Goal: Check status: Check status

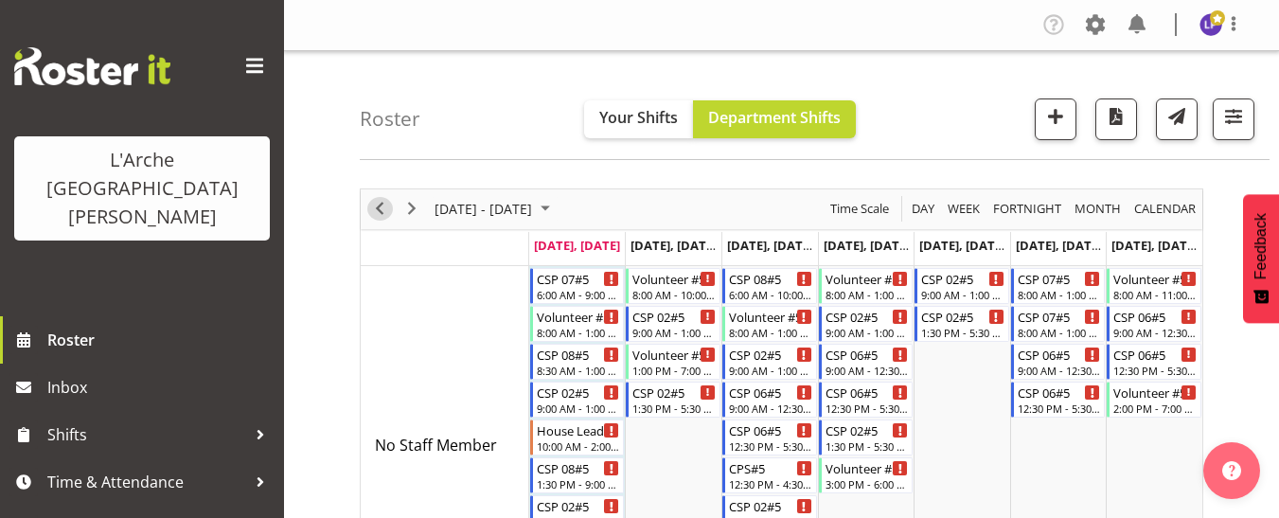
click at [377, 215] on span "Previous" at bounding box center [379, 209] width 23 height 24
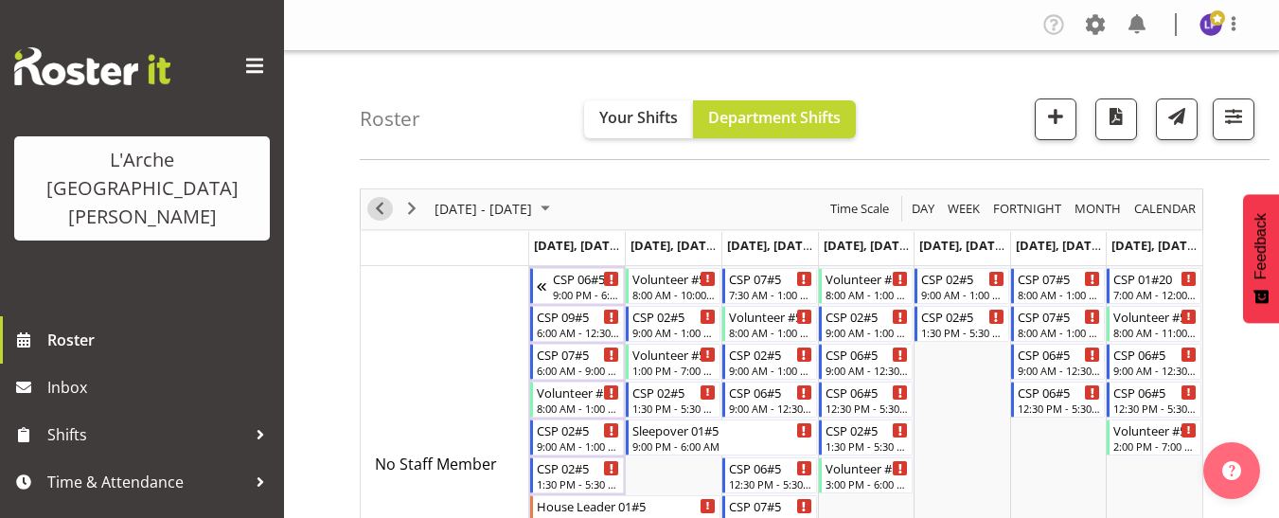
click at [377, 215] on span "Previous" at bounding box center [379, 209] width 23 height 24
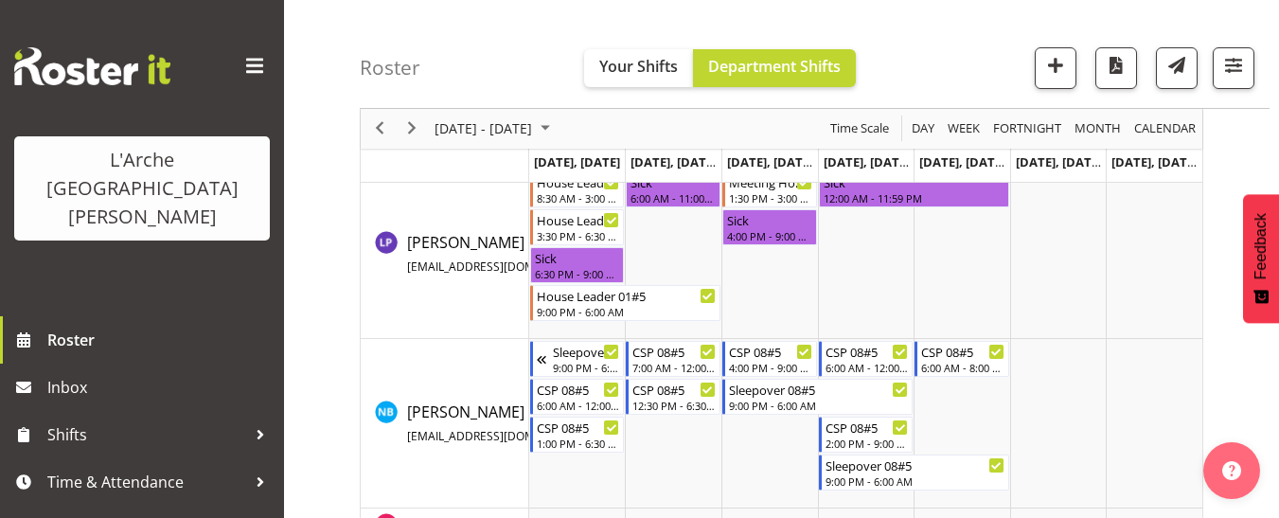
scroll to position [1703, 0]
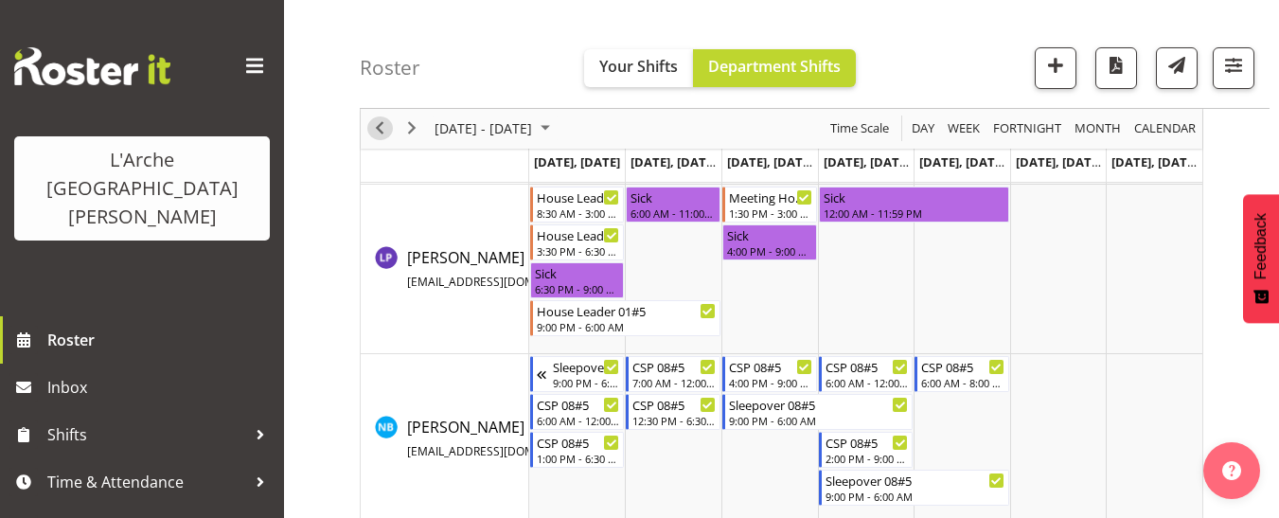
click at [386, 125] on span "Previous" at bounding box center [379, 129] width 23 height 24
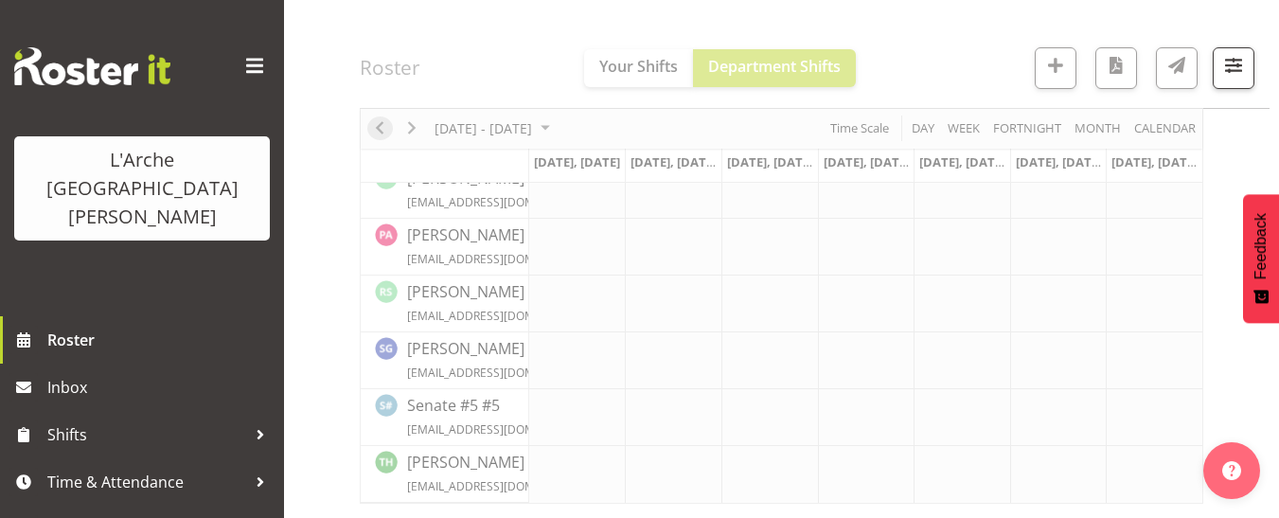
scroll to position [956, 0]
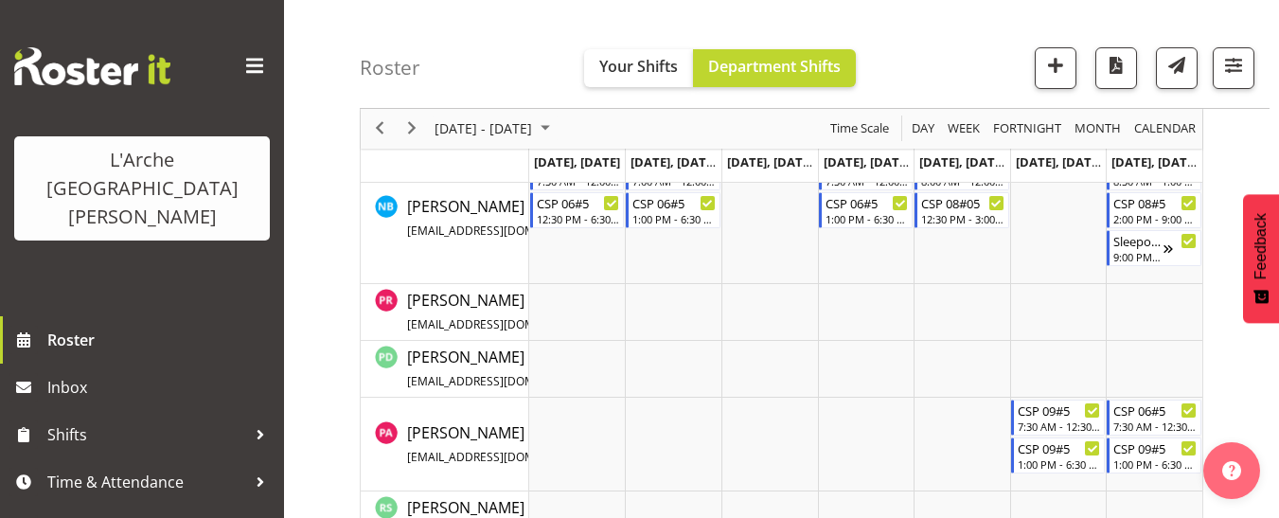
scroll to position [1779, 0]
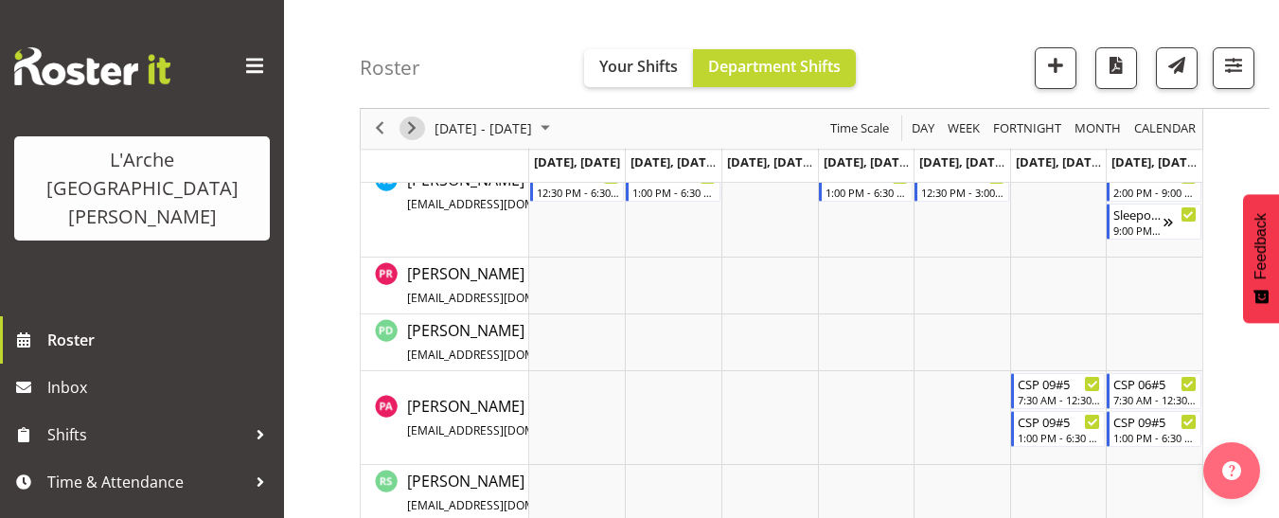
click at [424, 131] on button "Next" at bounding box center [412, 129] width 26 height 24
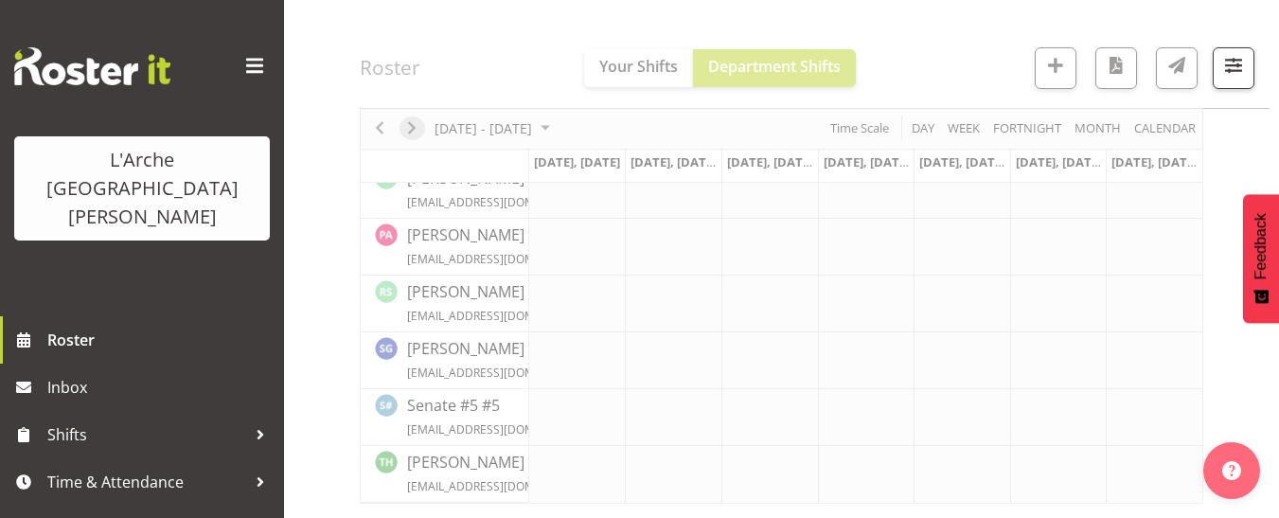
scroll to position [956, 0]
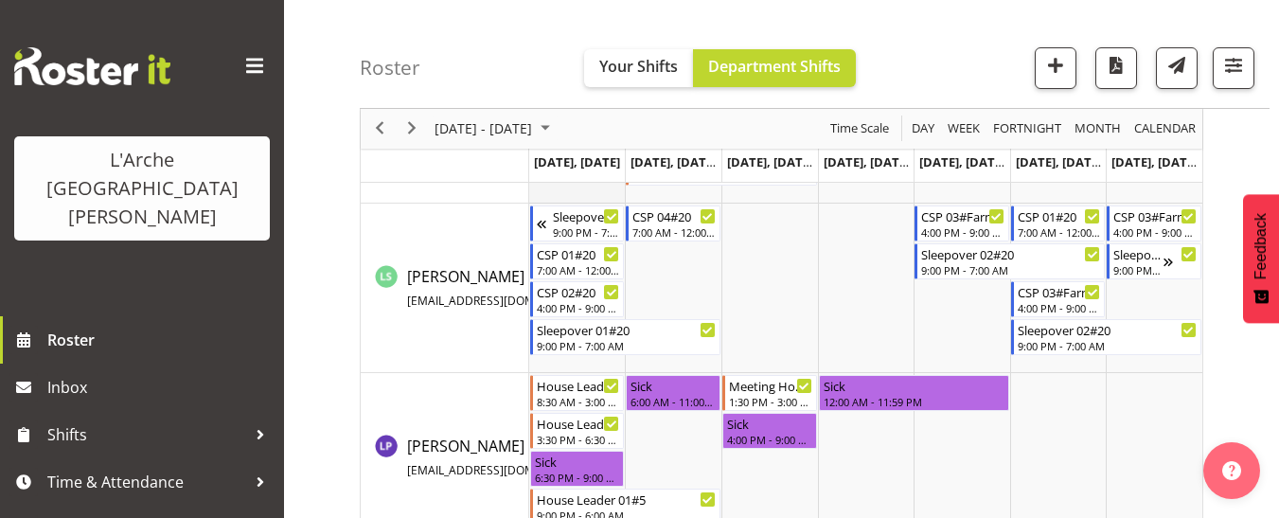
scroll to position [1518, 0]
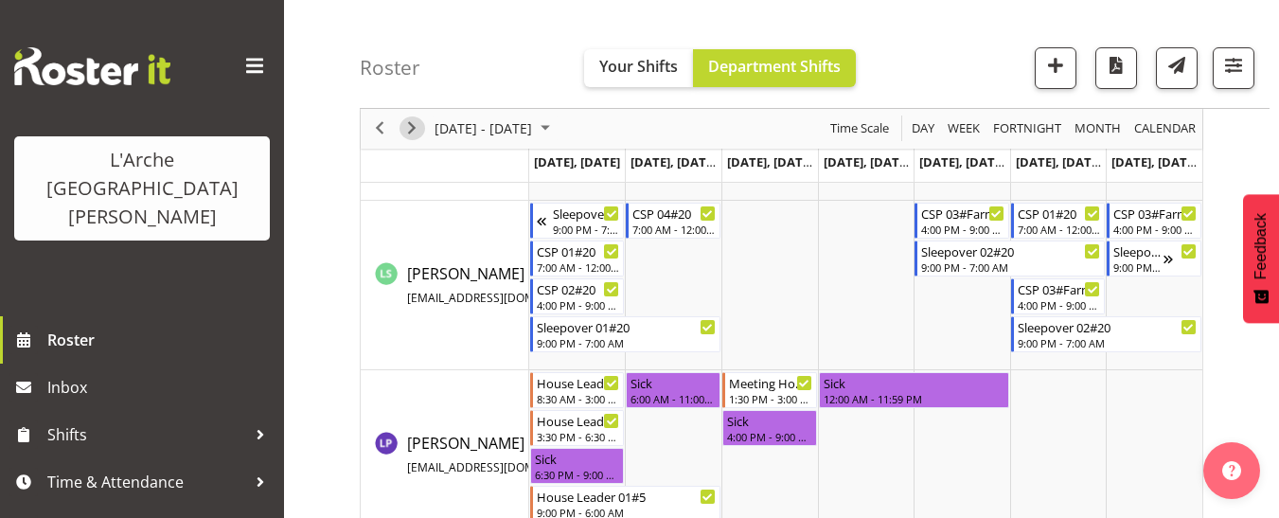
click at [421, 135] on span "Next" at bounding box center [411, 129] width 23 height 24
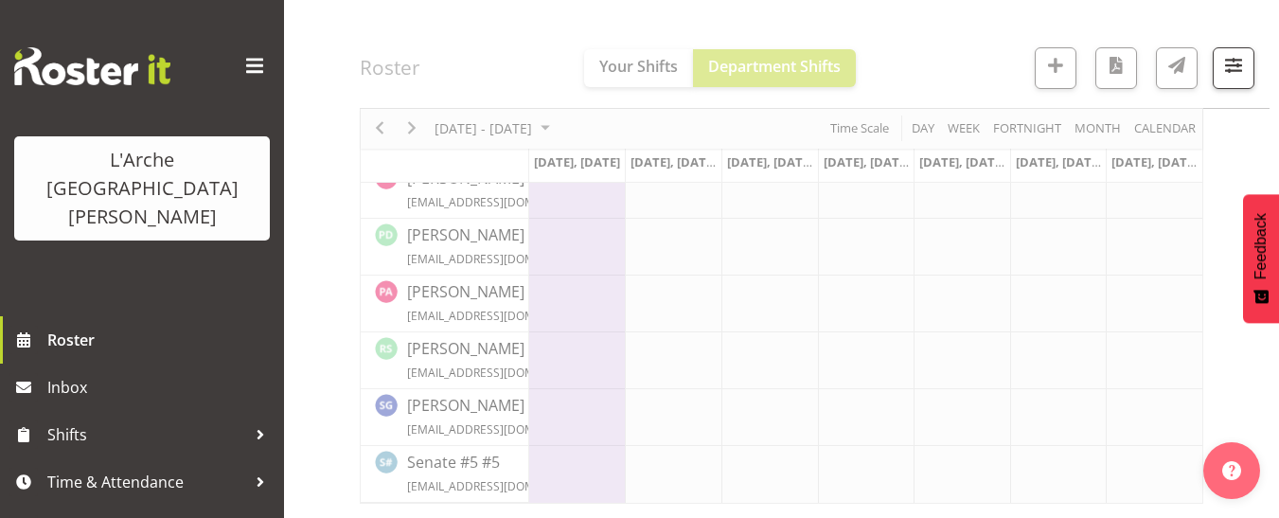
scroll to position [899, 0]
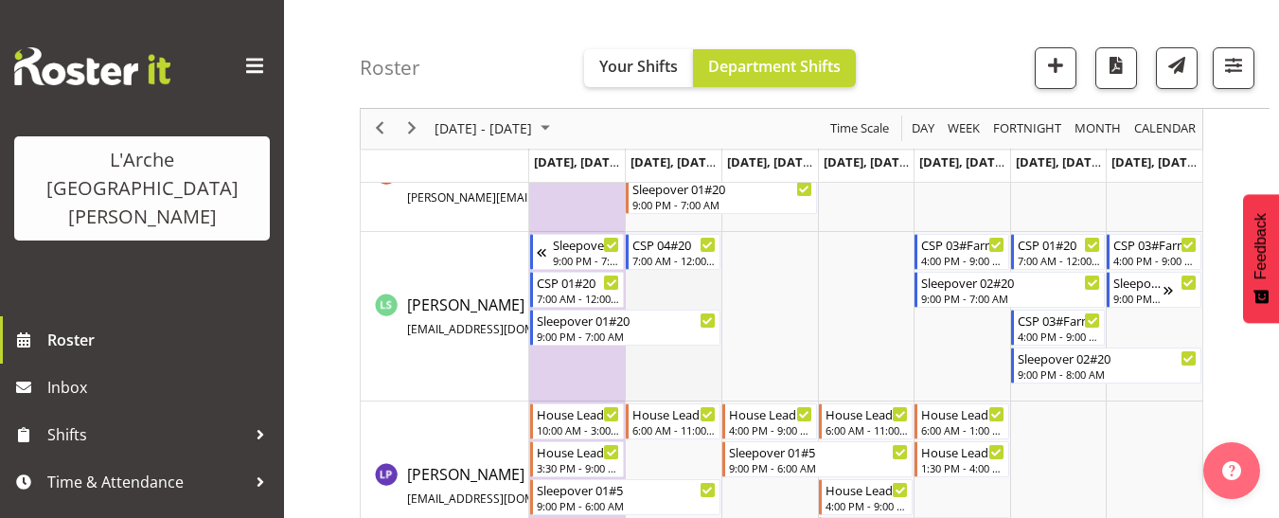
scroll to position [1240, 0]
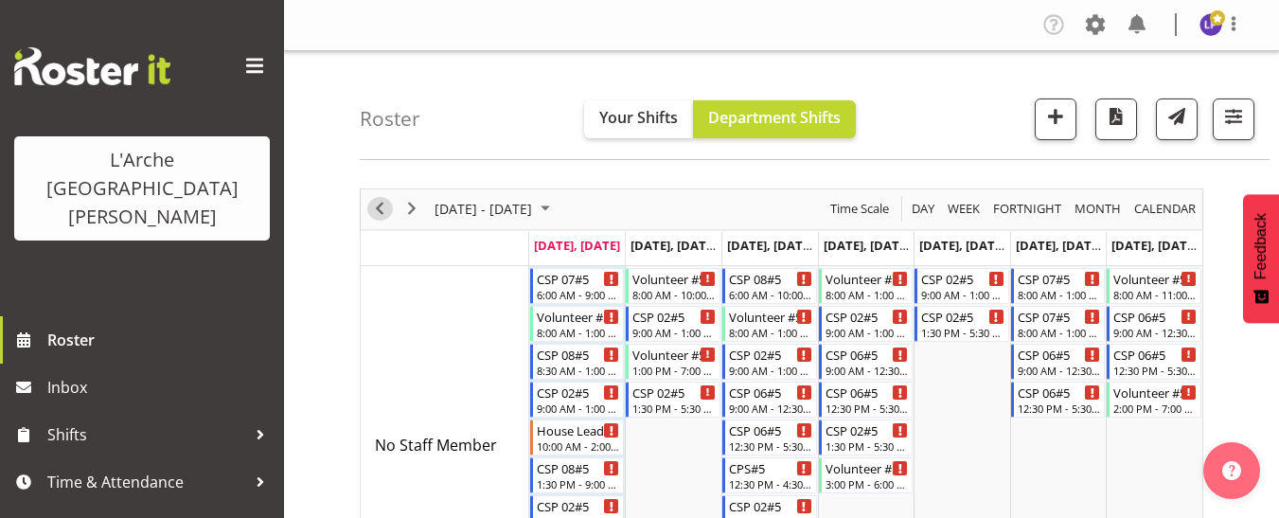
click at [379, 207] on span "Previous" at bounding box center [379, 209] width 23 height 24
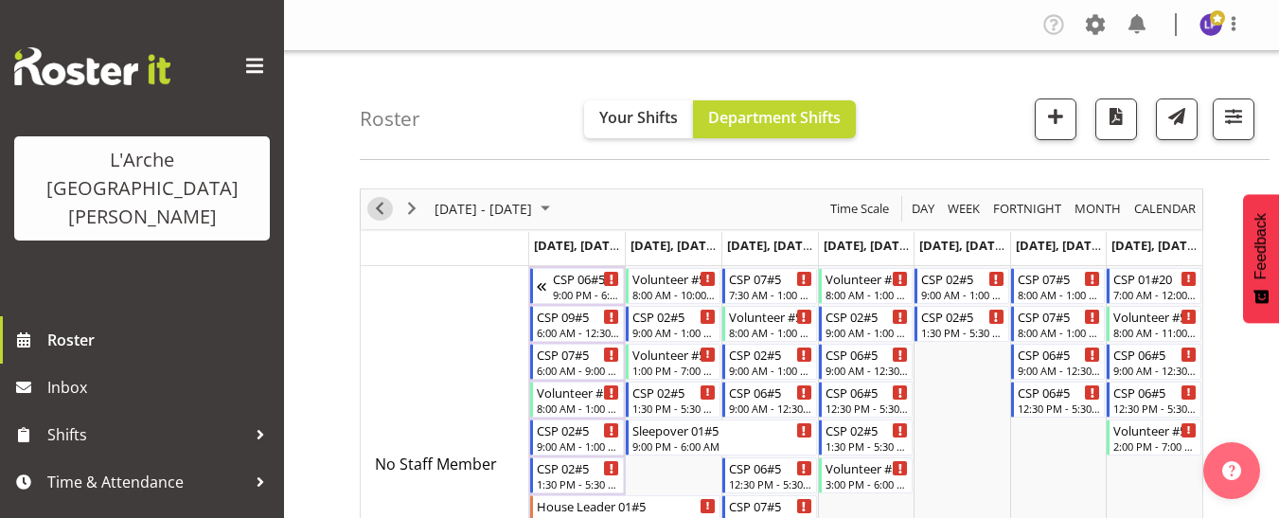
click at [379, 207] on span "Previous" at bounding box center [379, 209] width 23 height 24
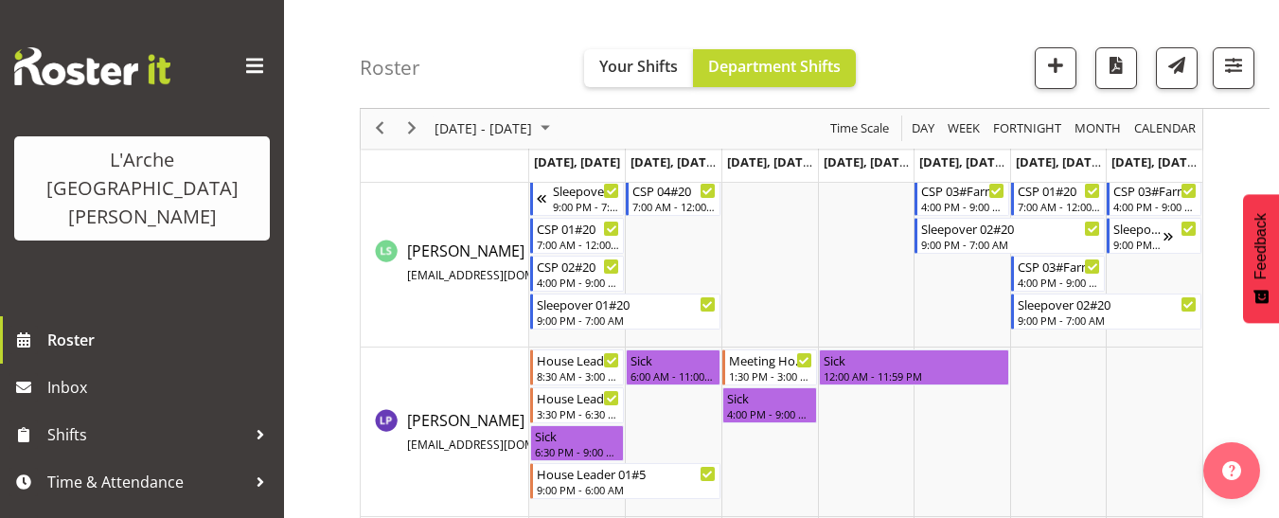
scroll to position [1609, 0]
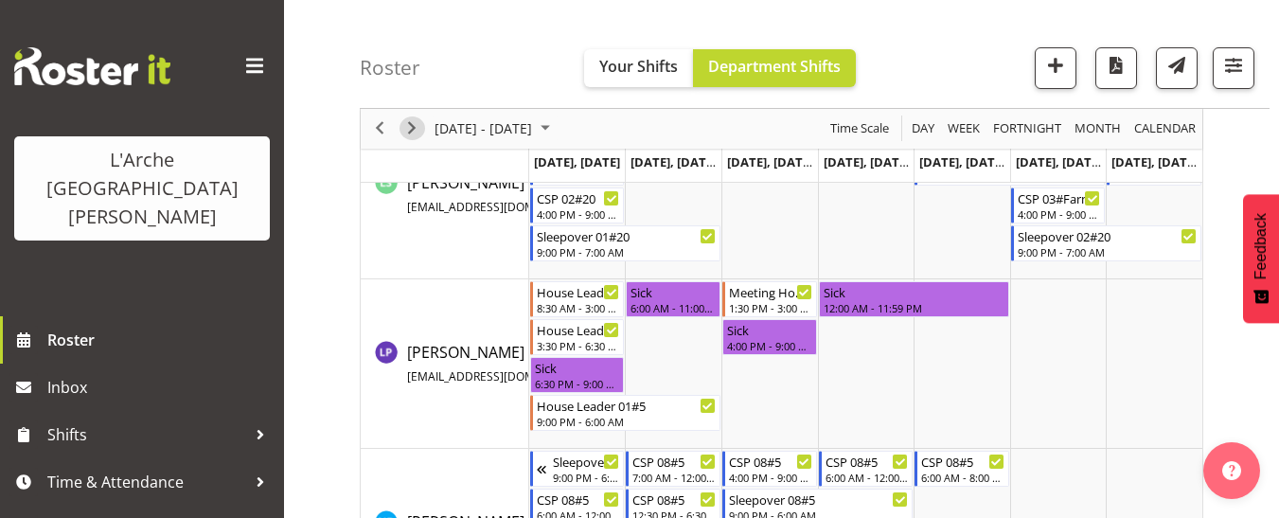
click at [411, 123] on span "Next" at bounding box center [411, 129] width 23 height 24
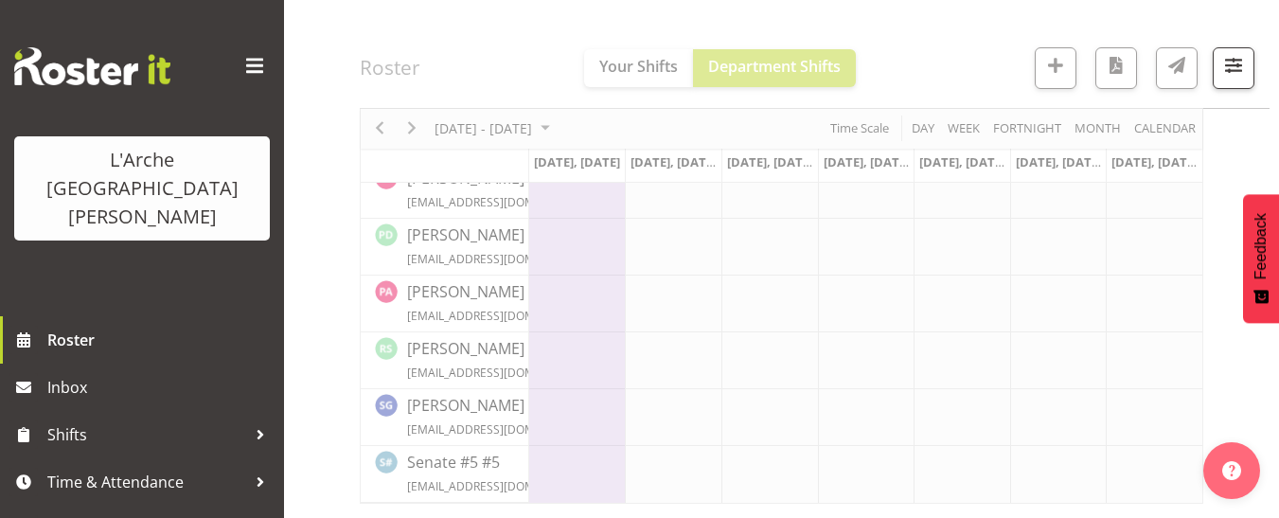
scroll to position [899, 0]
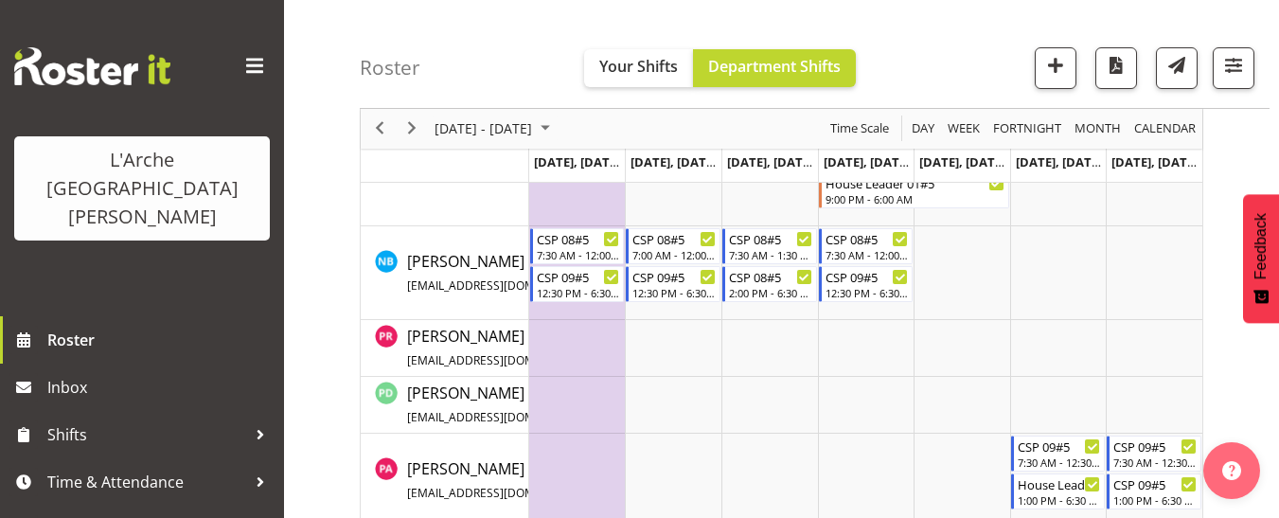
scroll to position [1713, 0]
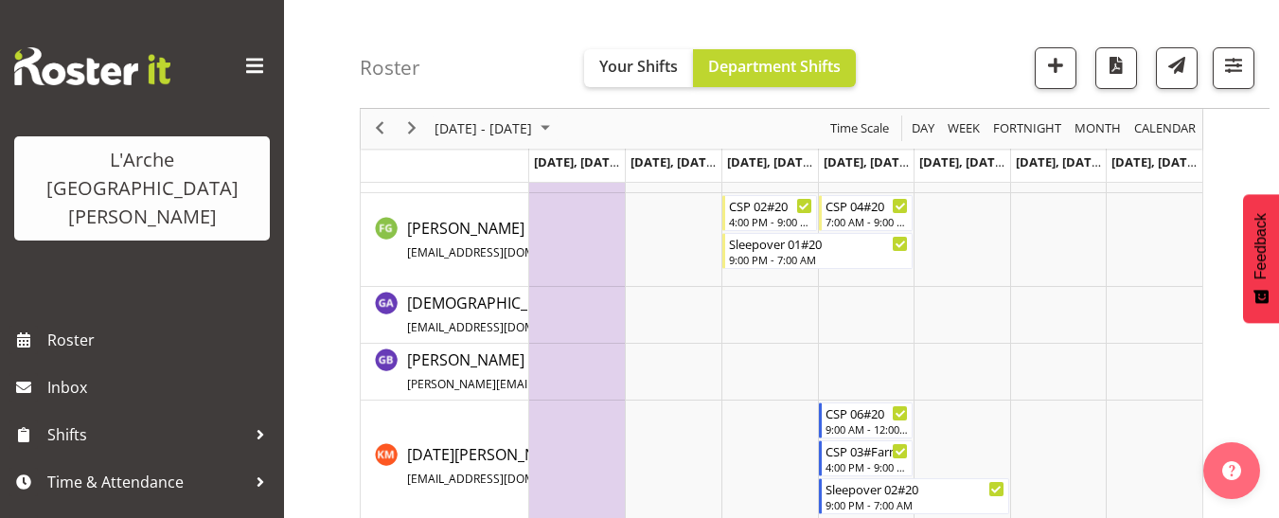
scroll to position [887, 0]
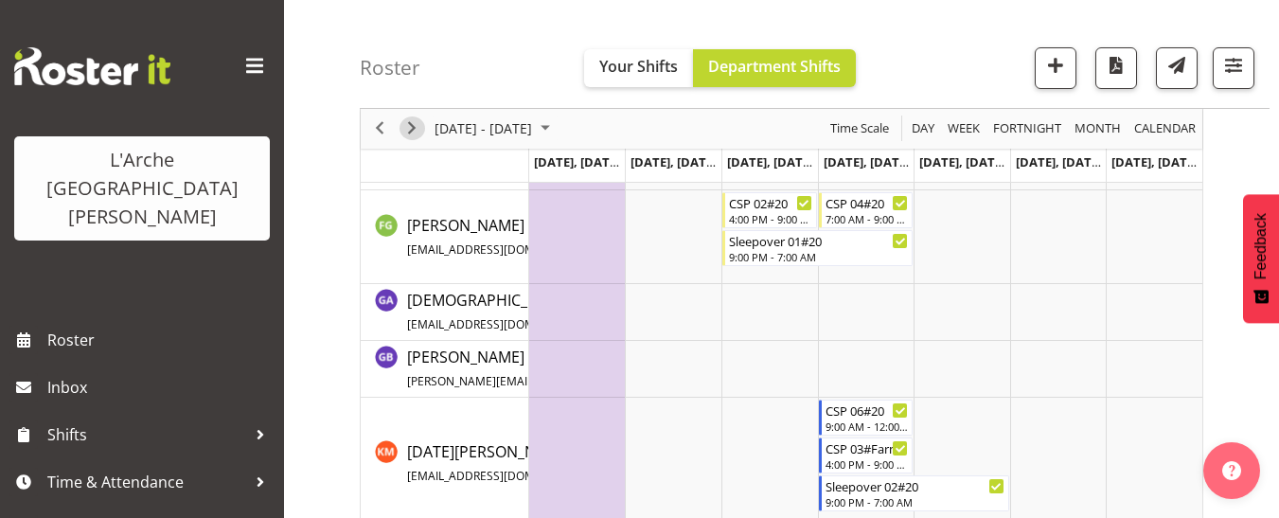
click at [407, 130] on span "Next" at bounding box center [411, 129] width 23 height 24
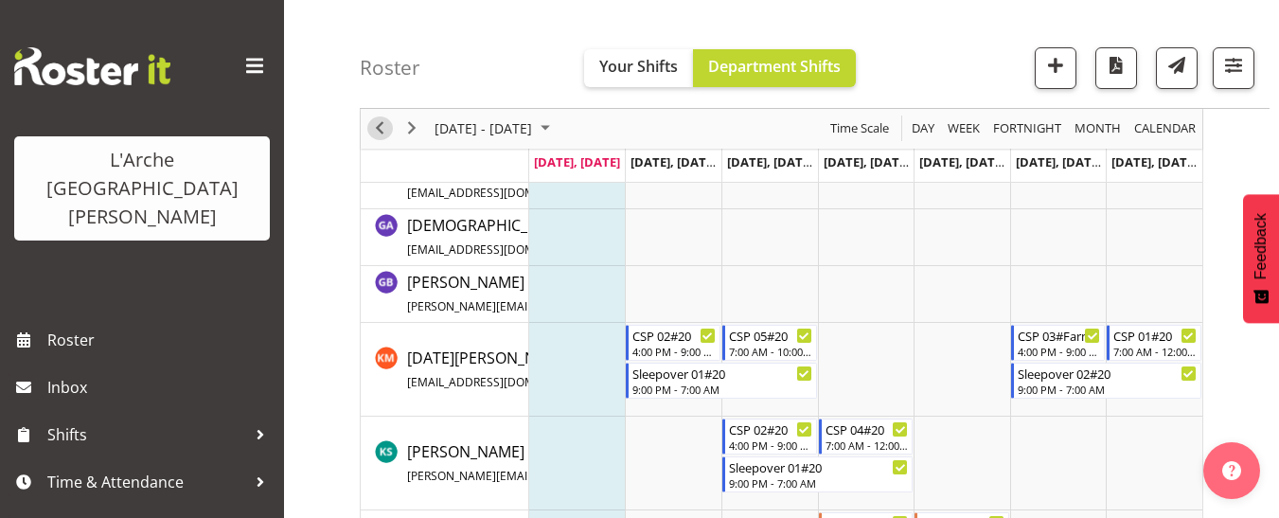
click at [387, 134] on span "Previous" at bounding box center [379, 129] width 23 height 24
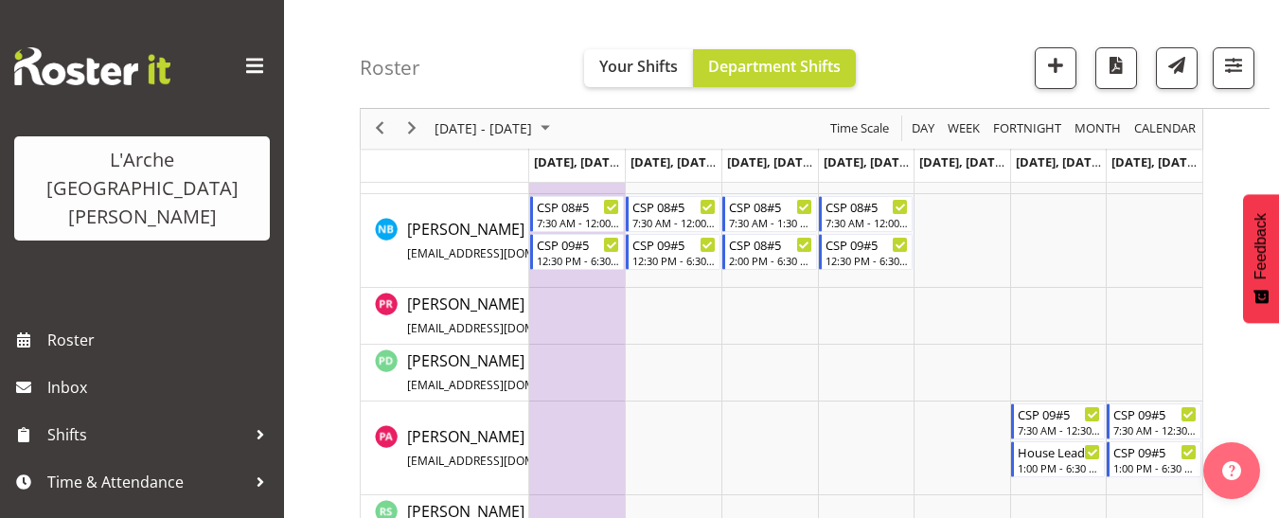
scroll to position [1715, 0]
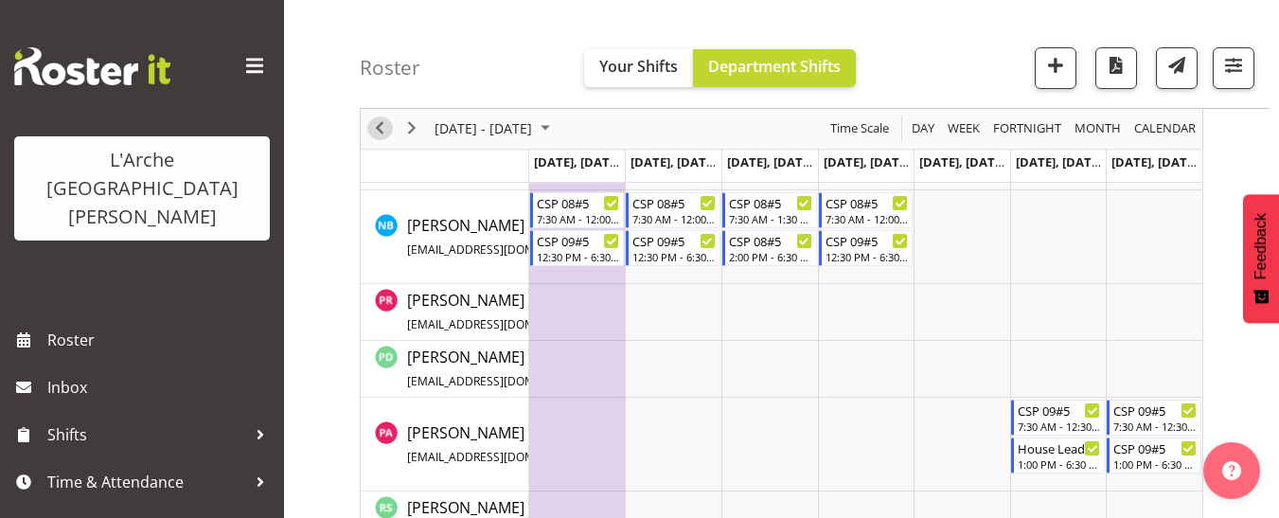
click at [379, 120] on span "Previous" at bounding box center [379, 129] width 23 height 24
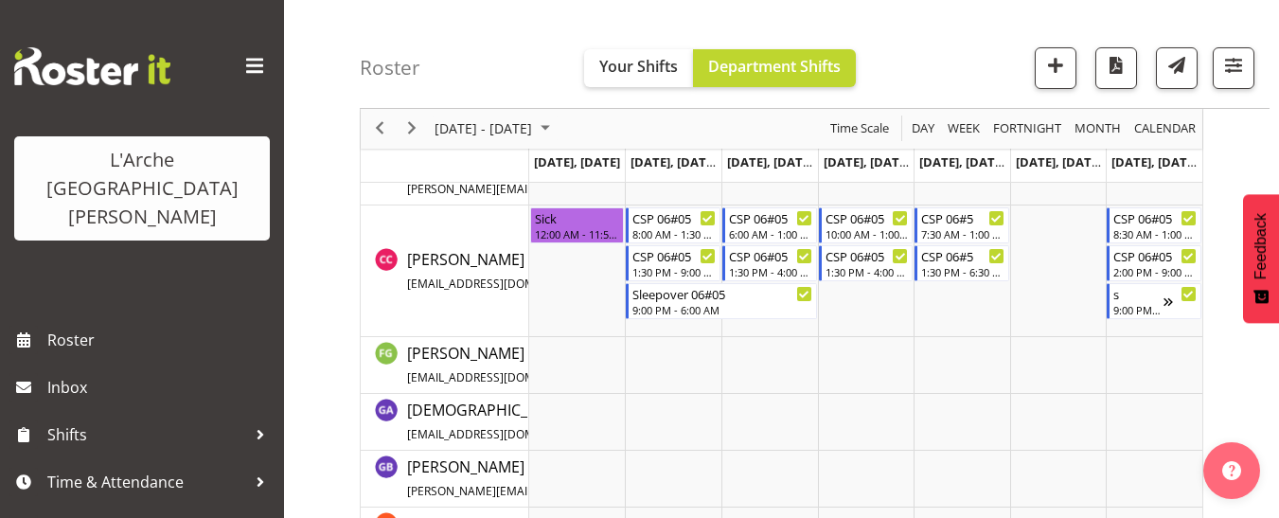
scroll to position [899, 0]
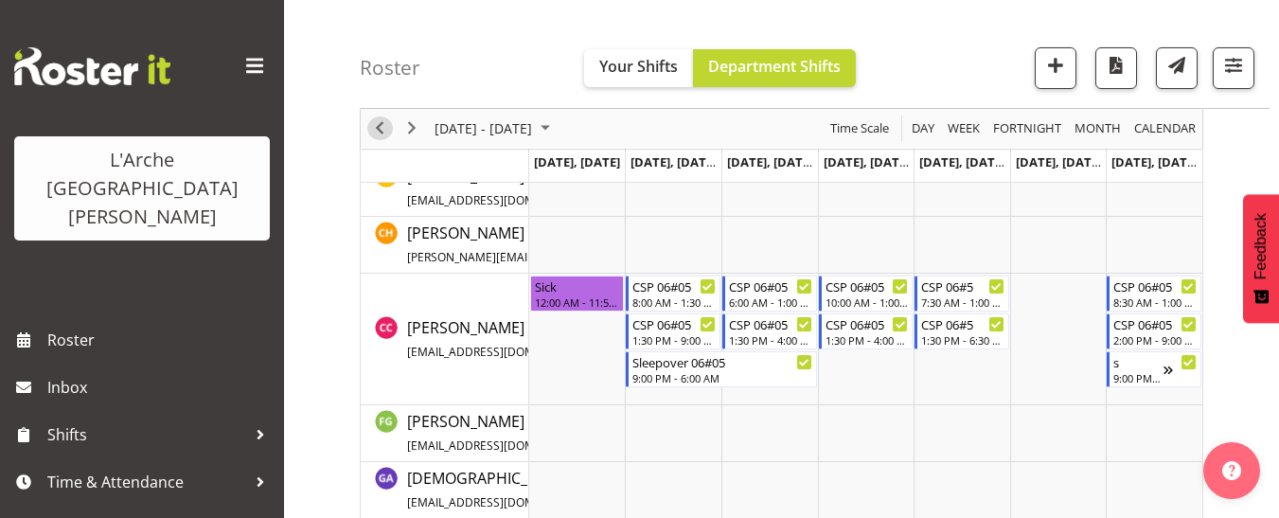
click at [379, 126] on span "Previous" at bounding box center [379, 129] width 23 height 24
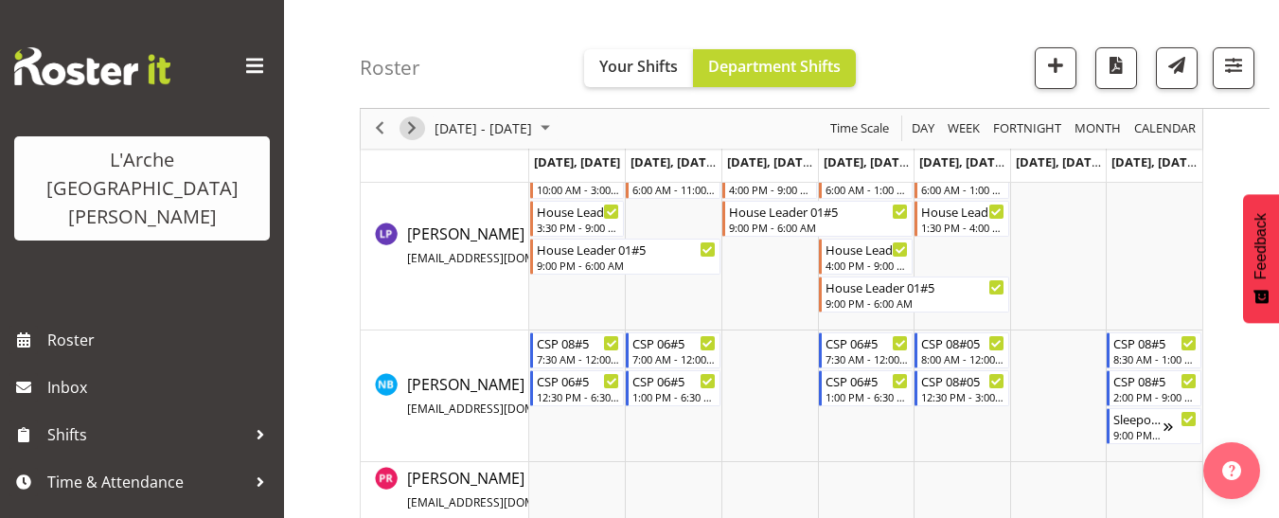
click at [410, 132] on span "Next" at bounding box center [411, 129] width 23 height 24
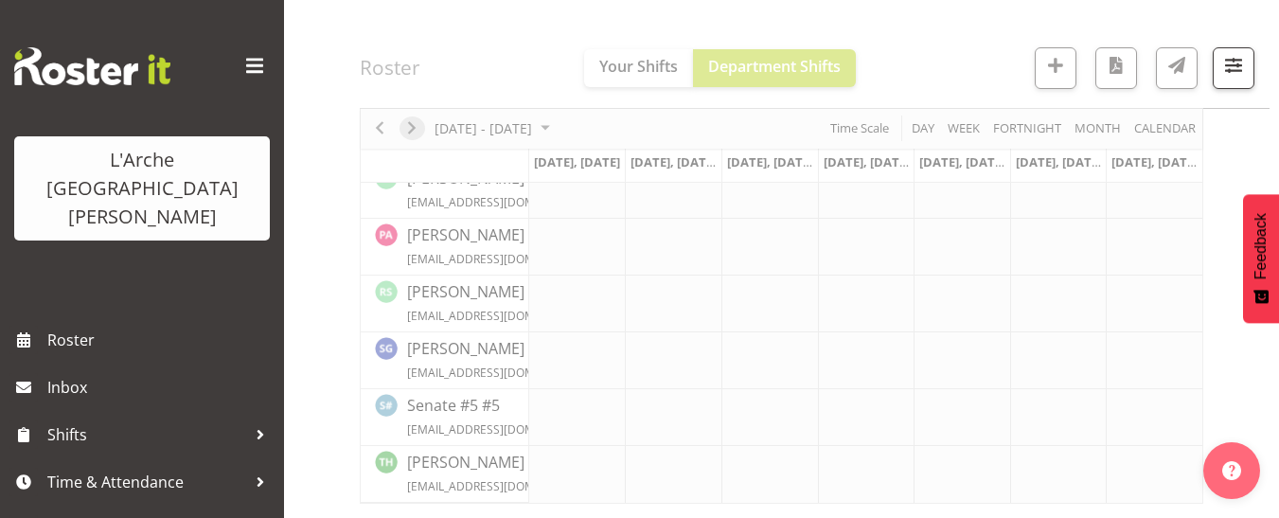
scroll to position [956, 0]
